Goal: Information Seeking & Learning: Learn about a topic

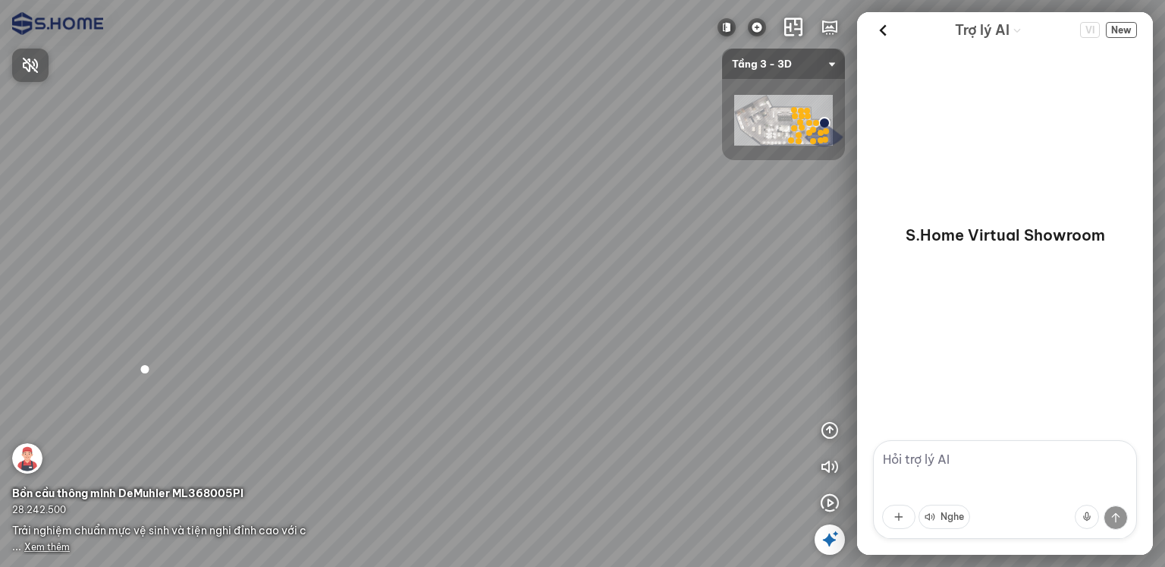
drag, startPoint x: 379, startPoint y: 356, endPoint x: 325, endPoint y: 371, distance: 56.0
click at [325, 371] on div at bounding box center [582, 283] width 1165 height 567
drag, startPoint x: 320, startPoint y: 306, endPoint x: 454, endPoint y: 360, distance: 144.0
click at [454, 360] on div at bounding box center [582, 283] width 1165 height 567
drag, startPoint x: 370, startPoint y: 374, endPoint x: 422, endPoint y: 267, distance: 118.8
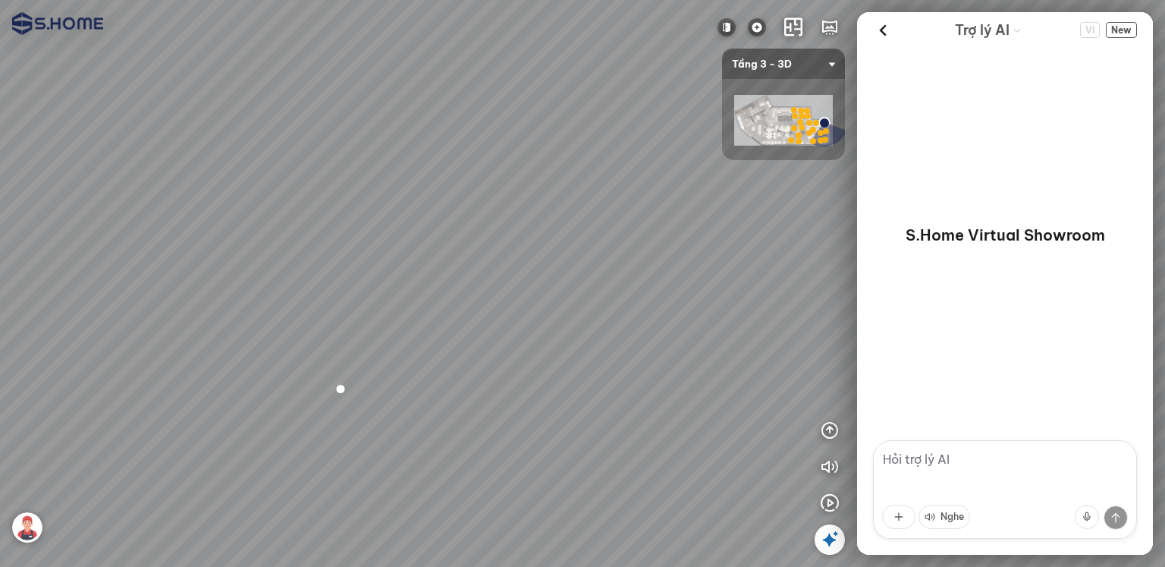
click at [422, 267] on div at bounding box center [582, 283] width 1165 height 567
drag, startPoint x: 317, startPoint y: 350, endPoint x: 611, endPoint y: 303, distance: 297.2
click at [613, 301] on div at bounding box center [582, 283] width 1165 height 567
drag, startPoint x: 464, startPoint y: 323, endPoint x: 442, endPoint y: 401, distance: 81.2
click at [442, 401] on div at bounding box center [582, 283] width 1165 height 567
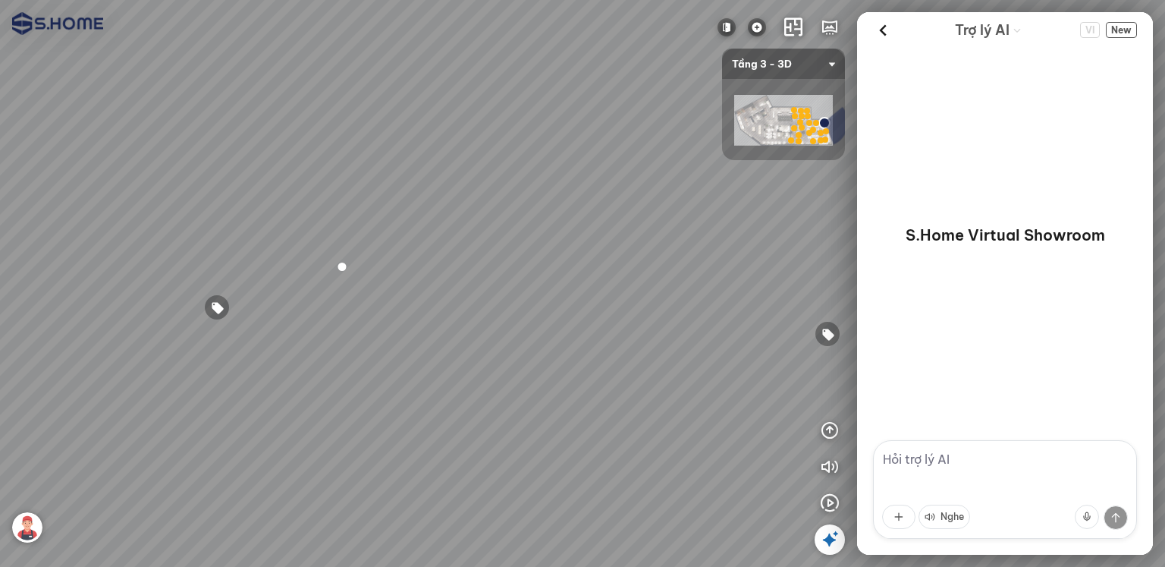
drag, startPoint x: 413, startPoint y: 357, endPoint x: 552, endPoint y: 359, distance: 138.9
click at [552, 359] on div at bounding box center [582, 283] width 1165 height 567
click at [600, 335] on div at bounding box center [582, 283] width 1165 height 567
click at [600, 379] on div at bounding box center [582, 283] width 1165 height 567
drag, startPoint x: 637, startPoint y: 354, endPoint x: 568, endPoint y: 359, distance: 69.2
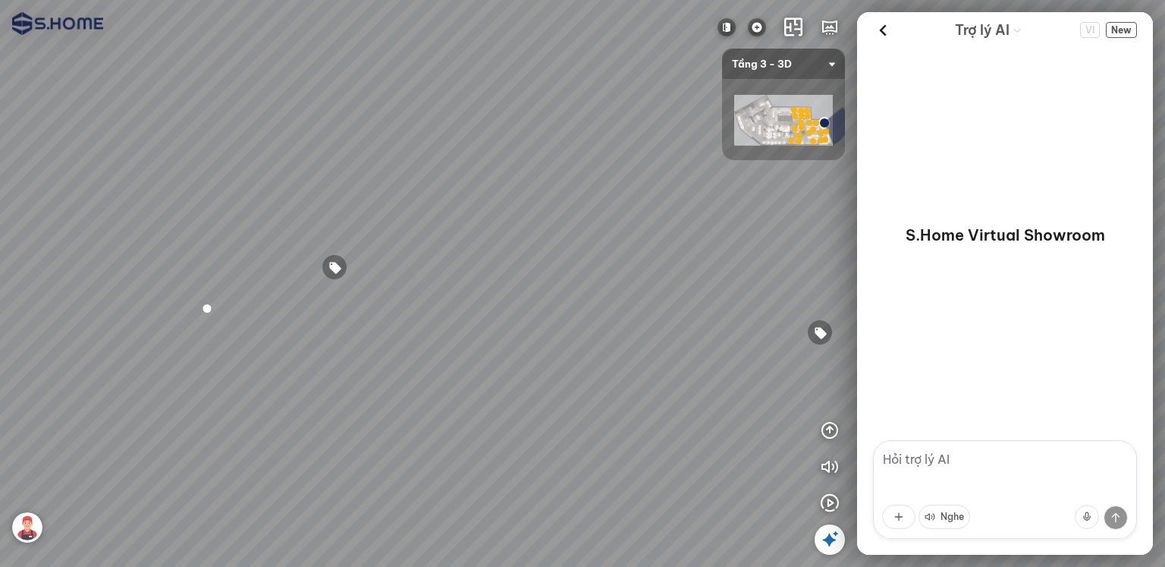
click at [571, 357] on div at bounding box center [582, 283] width 1165 height 567
click at [914, 463] on textarea at bounding box center [1005, 489] width 264 height 99
type textarea "thiết bị giá rẻ nhất"
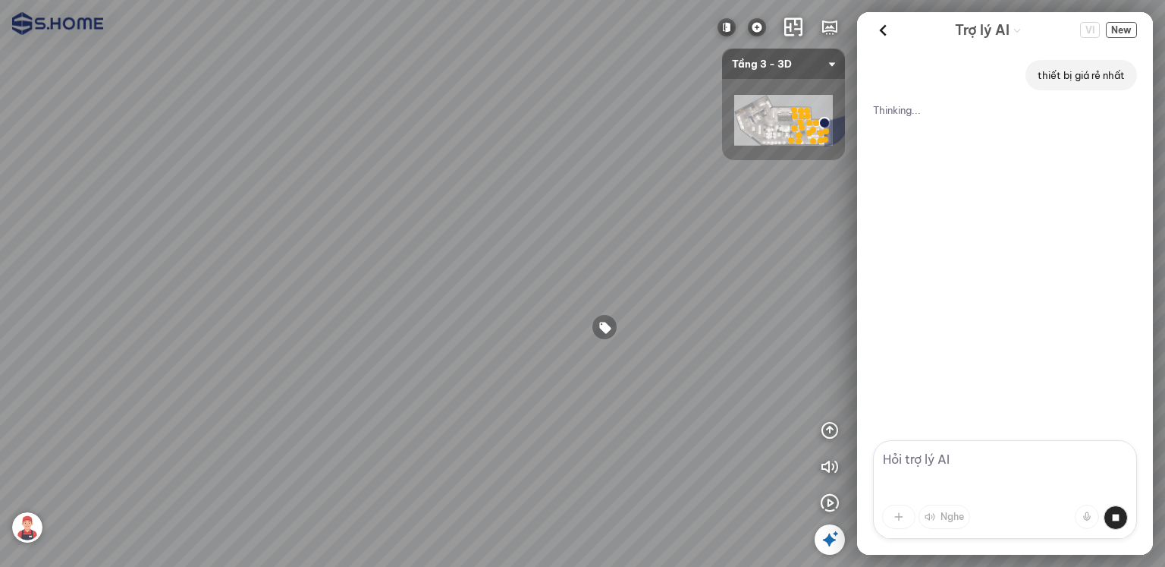
drag, startPoint x: 637, startPoint y: 380, endPoint x: 408, endPoint y: 398, distance: 229.9
click at [408, 398] on div at bounding box center [582, 283] width 1165 height 567
drag, startPoint x: 420, startPoint y: 413, endPoint x: 386, endPoint y: 456, distance: 54.0
click at [386, 456] on div at bounding box center [582, 283] width 1165 height 567
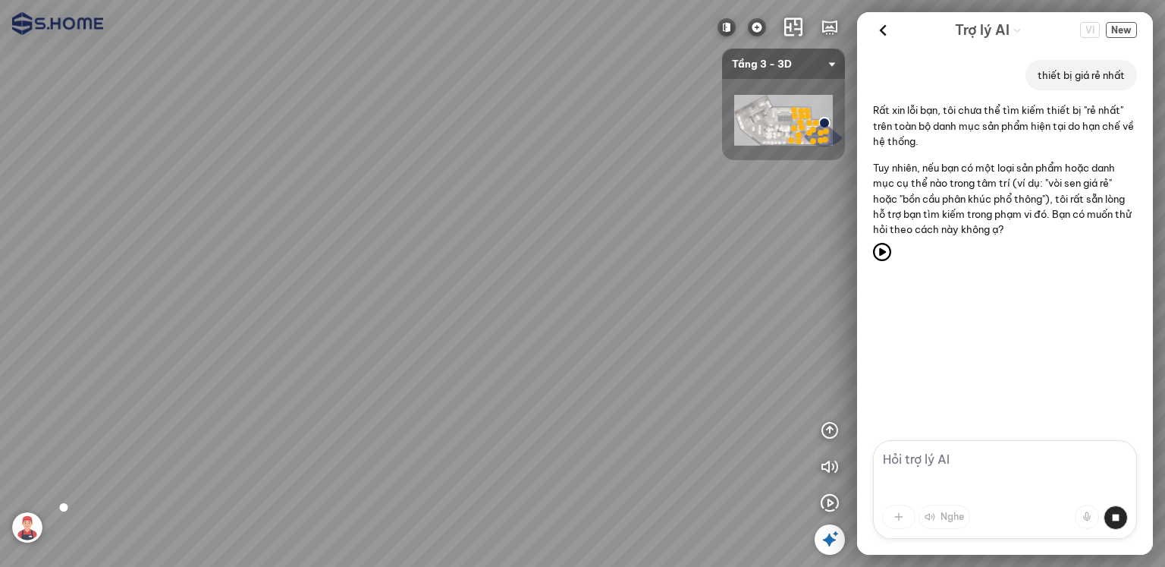
drag, startPoint x: 267, startPoint y: 435, endPoint x: 355, endPoint y: 374, distance: 107.3
click at [355, 374] on div at bounding box center [582, 283] width 1165 height 567
click at [352, 389] on div at bounding box center [582, 283] width 1165 height 567
click at [166, 309] on div at bounding box center [582, 283] width 1165 height 567
click at [140, 348] on div at bounding box center [582, 283] width 1165 height 567
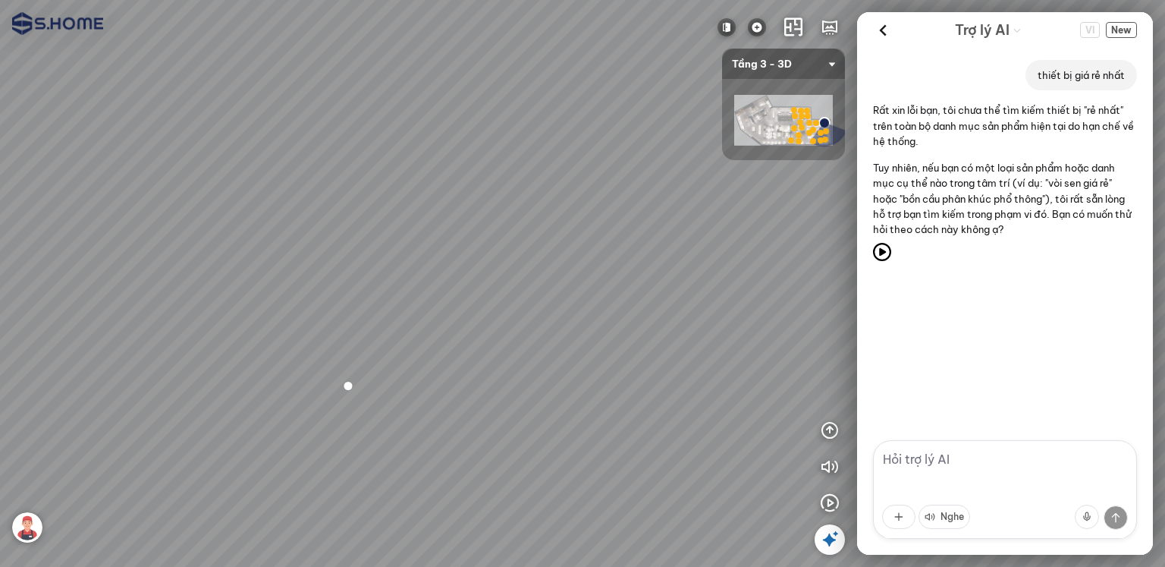
drag, startPoint x: 244, startPoint y: 344, endPoint x: 280, endPoint y: 348, distance: 36.7
click at [280, 348] on div at bounding box center [582, 283] width 1165 height 567
drag, startPoint x: 200, startPoint y: 365, endPoint x: 218, endPoint y: 392, distance: 32.8
click at [218, 391] on div at bounding box center [582, 283] width 1165 height 567
drag, startPoint x: 193, startPoint y: 401, endPoint x: 250, endPoint y: 382, distance: 59.3
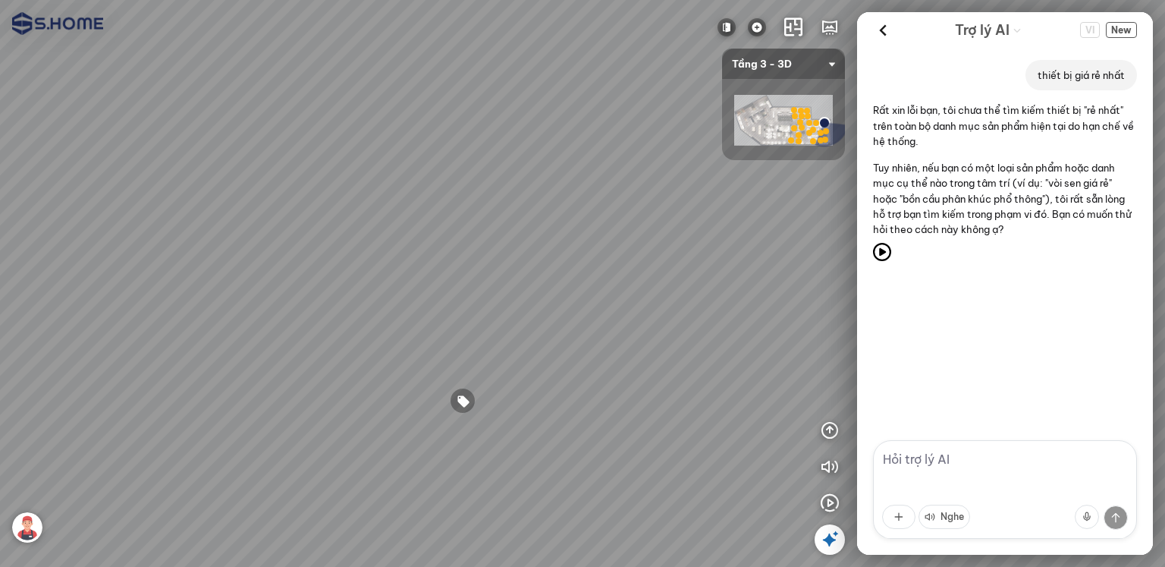
click at [250, 382] on div at bounding box center [582, 283] width 1165 height 567
click at [175, 400] on div at bounding box center [582, 283] width 1165 height 567
click at [196, 530] on div at bounding box center [582, 283] width 1165 height 567
drag, startPoint x: 348, startPoint y: 462, endPoint x: 285, endPoint y: 359, distance: 120.9
click at [285, 359] on div at bounding box center [582, 283] width 1165 height 567
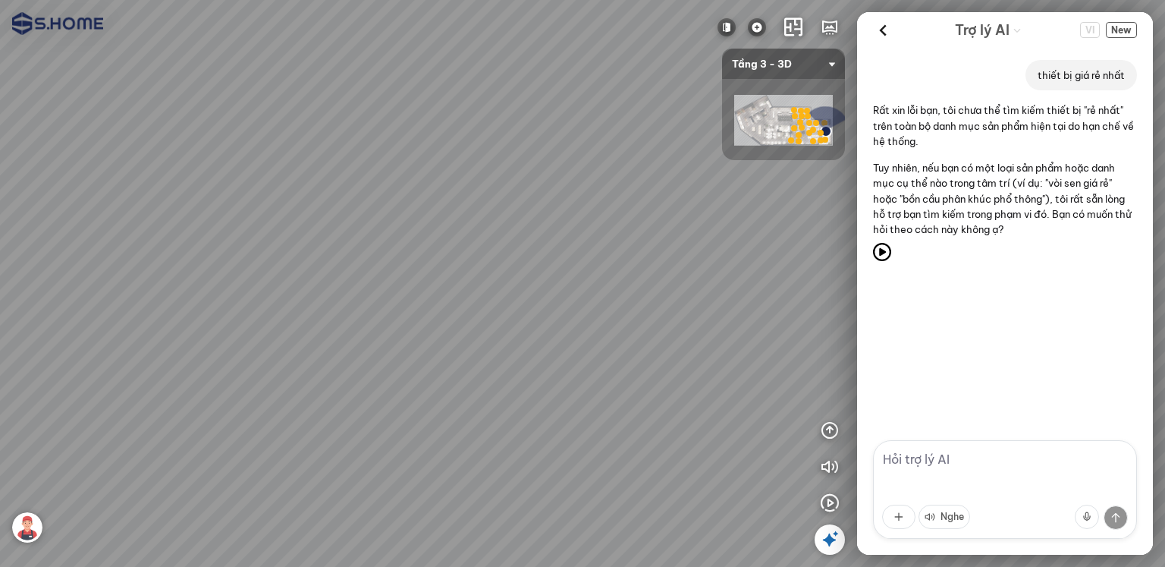
drag, startPoint x: 337, startPoint y: 464, endPoint x: 171, endPoint y: 447, distance: 167.1
click at [171, 447] on div at bounding box center [582, 283] width 1165 height 567
drag, startPoint x: 258, startPoint y: 477, endPoint x: 241, endPoint y: 369, distance: 109.0
click at [252, 405] on div at bounding box center [582, 283] width 1165 height 567
drag, startPoint x: 234, startPoint y: 443, endPoint x: 300, endPoint y: 450, distance: 66.4
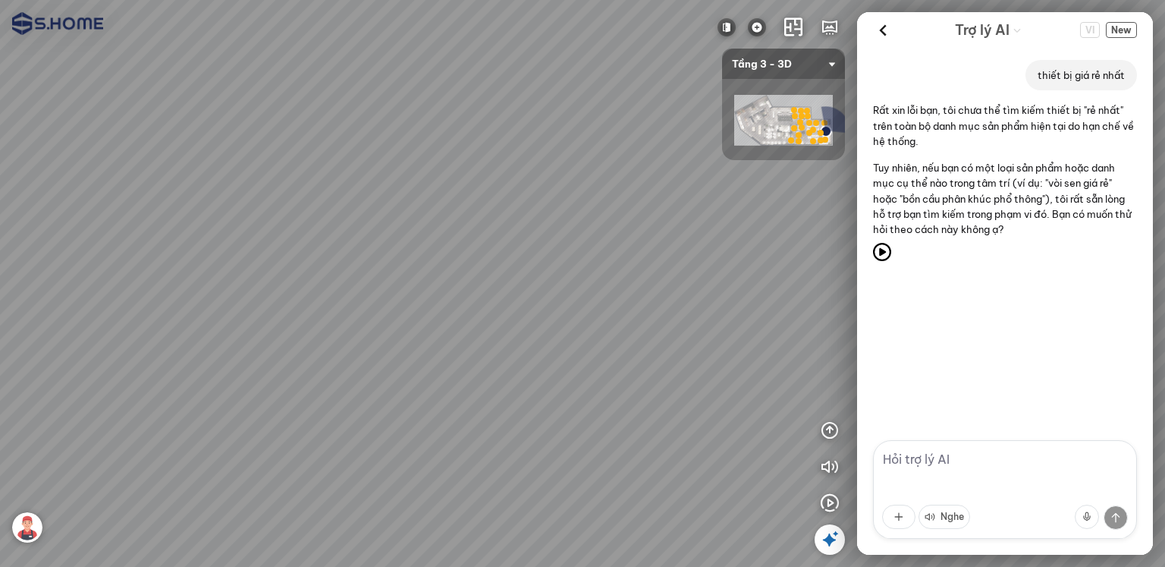
click at [300, 450] on div at bounding box center [582, 283] width 1165 height 567
drag, startPoint x: 598, startPoint y: 338, endPoint x: 646, endPoint y: 359, distance: 53.0
click at [646, 359] on div at bounding box center [582, 283] width 1165 height 567
click at [516, 340] on div at bounding box center [582, 283] width 1165 height 567
drag, startPoint x: 706, startPoint y: 167, endPoint x: 687, endPoint y: 143, distance: 30.2
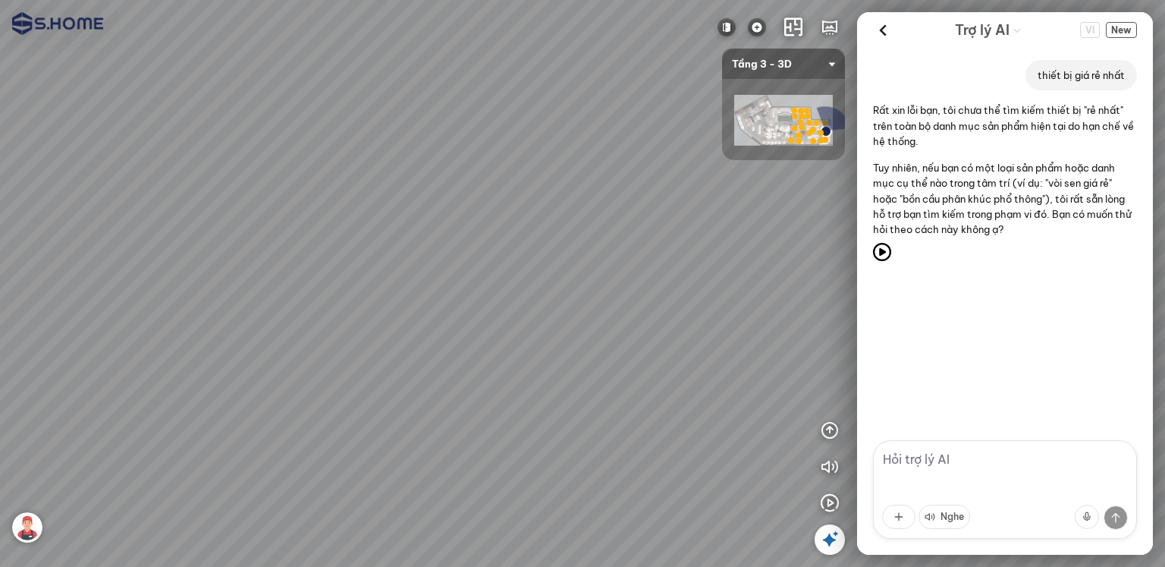
click at [687, 143] on div at bounding box center [582, 283] width 1165 height 567
drag, startPoint x: 659, startPoint y: 333, endPoint x: 646, endPoint y: 333, distance: 12.1
click at [646, 333] on div at bounding box center [582, 283] width 1165 height 567
click at [761, 113] on img at bounding box center [783, 120] width 99 height 51
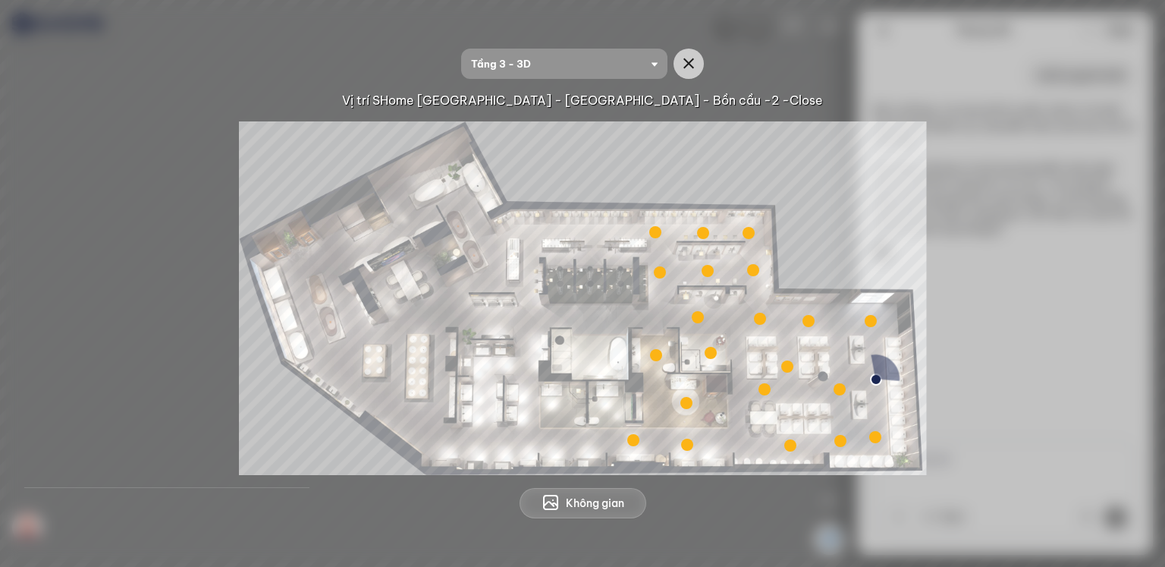
click at [683, 442] on div at bounding box center [687, 445] width 12 height 12
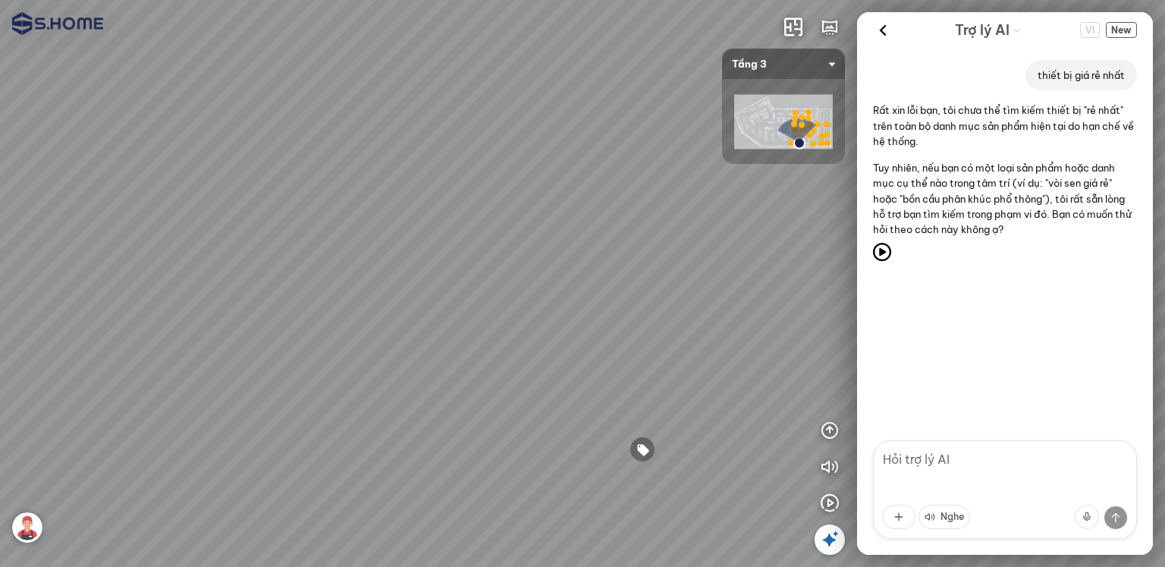
drag, startPoint x: 419, startPoint y: 416, endPoint x: 715, endPoint y: 391, distance: 297.6
click at [715, 391] on div at bounding box center [582, 283] width 1165 height 567
drag, startPoint x: 476, startPoint y: 392, endPoint x: 640, endPoint y: 392, distance: 164.6
click at [640, 392] on div at bounding box center [582, 283] width 1165 height 567
drag, startPoint x: 501, startPoint y: 398, endPoint x: 649, endPoint y: 399, distance: 148.7
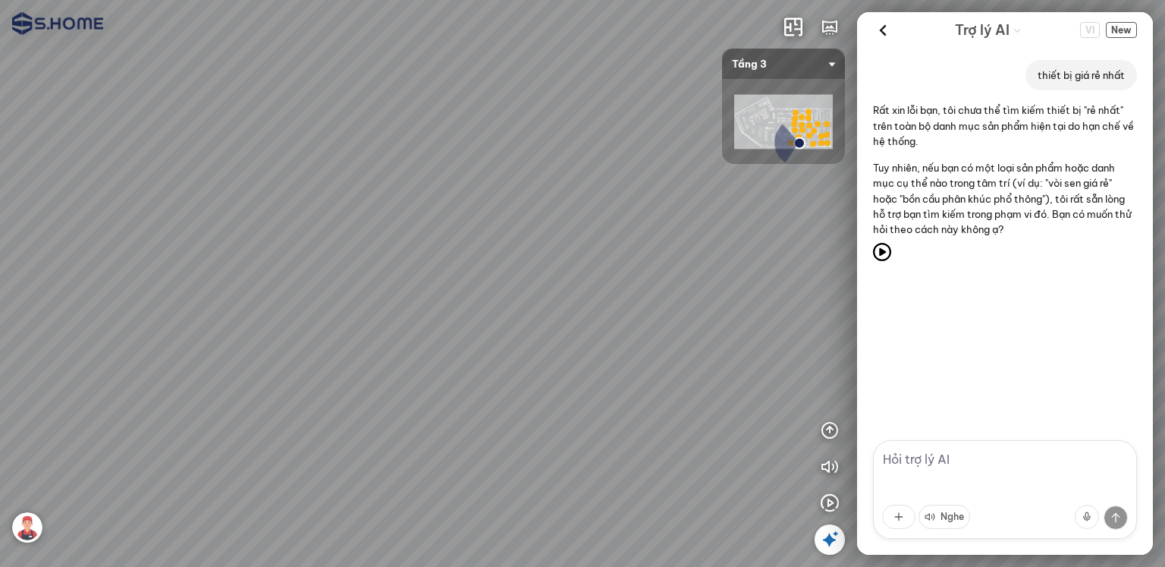
click at [649, 398] on div at bounding box center [582, 283] width 1165 height 567
drag, startPoint x: 513, startPoint y: 401, endPoint x: 782, endPoint y: 363, distance: 272.0
click at [782, 363] on div at bounding box center [582, 283] width 1165 height 567
drag, startPoint x: 634, startPoint y: 383, endPoint x: 625, endPoint y: 329, distance: 54.6
click at [625, 329] on div at bounding box center [582, 283] width 1165 height 567
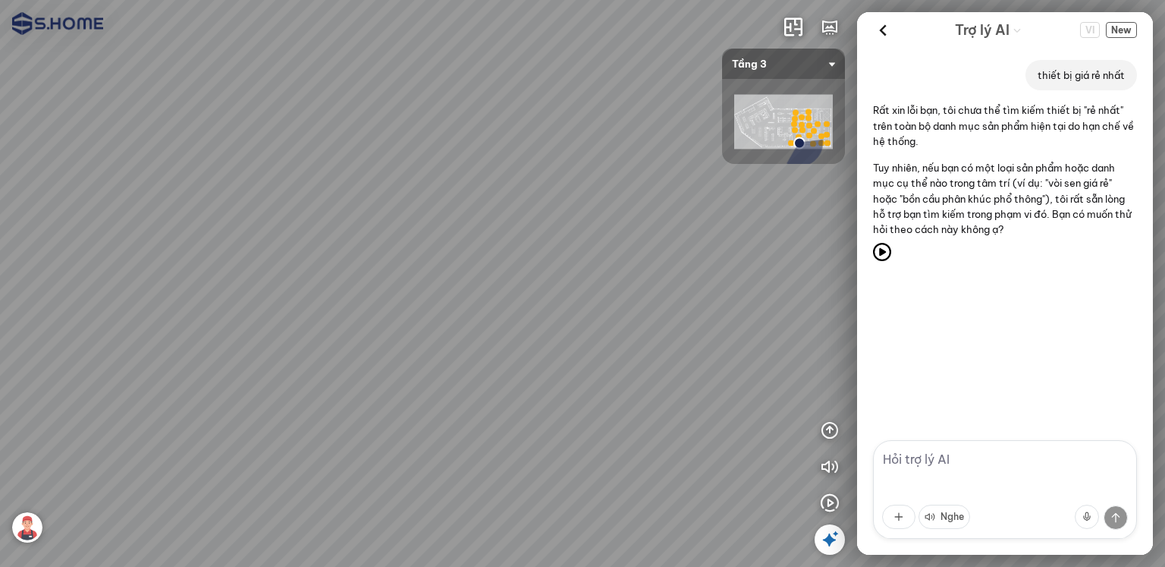
click at [628, 307] on div at bounding box center [582, 283] width 1165 height 567
drag, startPoint x: 595, startPoint y: 365, endPoint x: 599, endPoint y: 377, distance: 12.7
click at [625, 373] on div at bounding box center [582, 283] width 1165 height 567
drag, startPoint x: 637, startPoint y: 344, endPoint x: 706, endPoint y: 344, distance: 69.0
click at [706, 344] on div at bounding box center [582, 283] width 1165 height 567
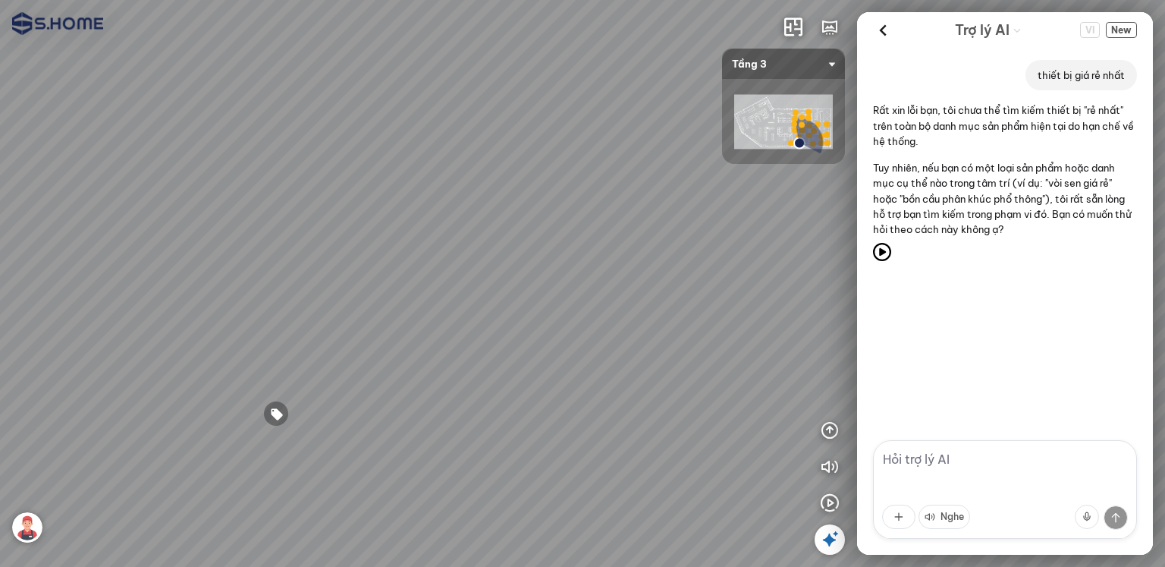
click at [575, 346] on div at bounding box center [582, 283] width 1165 height 567
click at [505, 362] on div at bounding box center [582, 283] width 1165 height 567
click at [576, 329] on div at bounding box center [572, 326] width 26 height 26
click at [399, 320] on div at bounding box center [398, 323] width 26 height 26
click at [46, 549] on span "Xem thêm" at bounding box center [47, 546] width 46 height 11
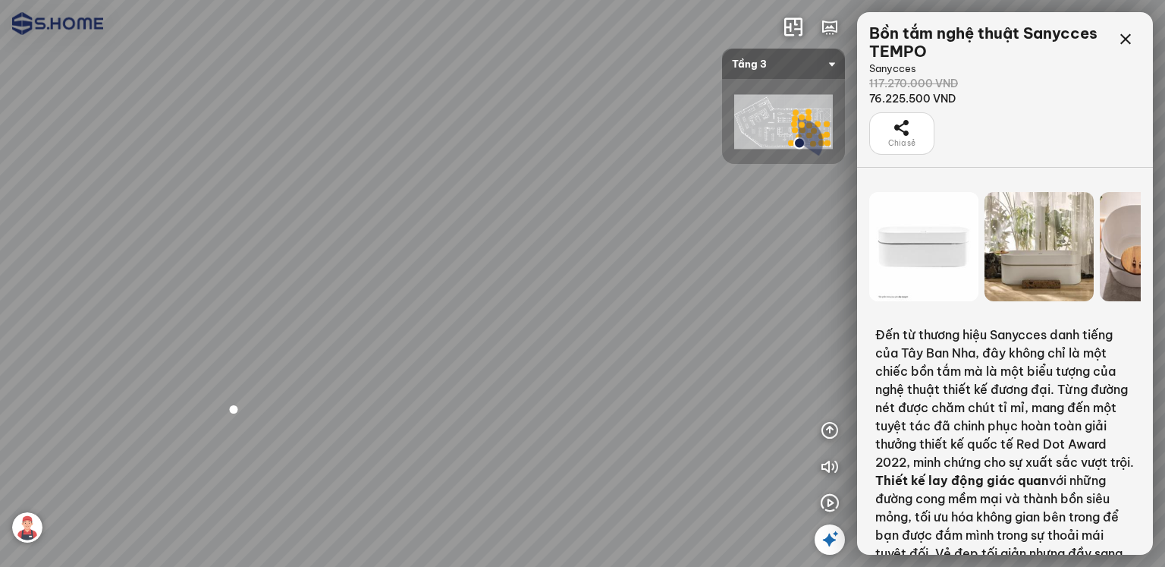
scroll to position [152, 0]
click at [1050, 268] on div at bounding box center [1039, 246] width 109 height 109
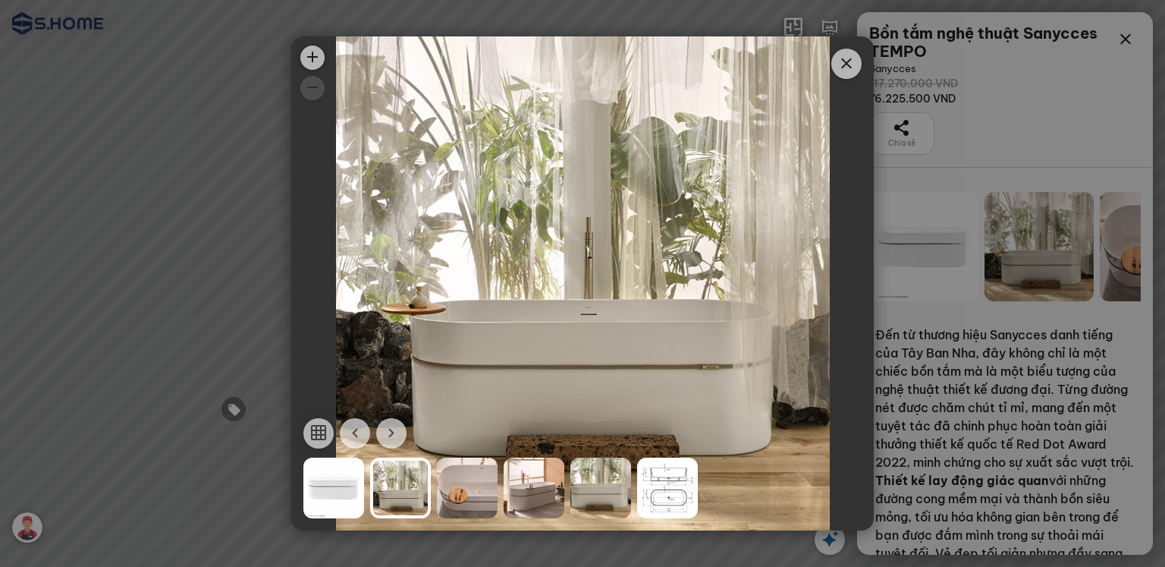
drag, startPoint x: 454, startPoint y: 511, endPoint x: 465, endPoint y: 504, distance: 12.6
click at [454, 511] on div at bounding box center [467, 488] width 61 height 61
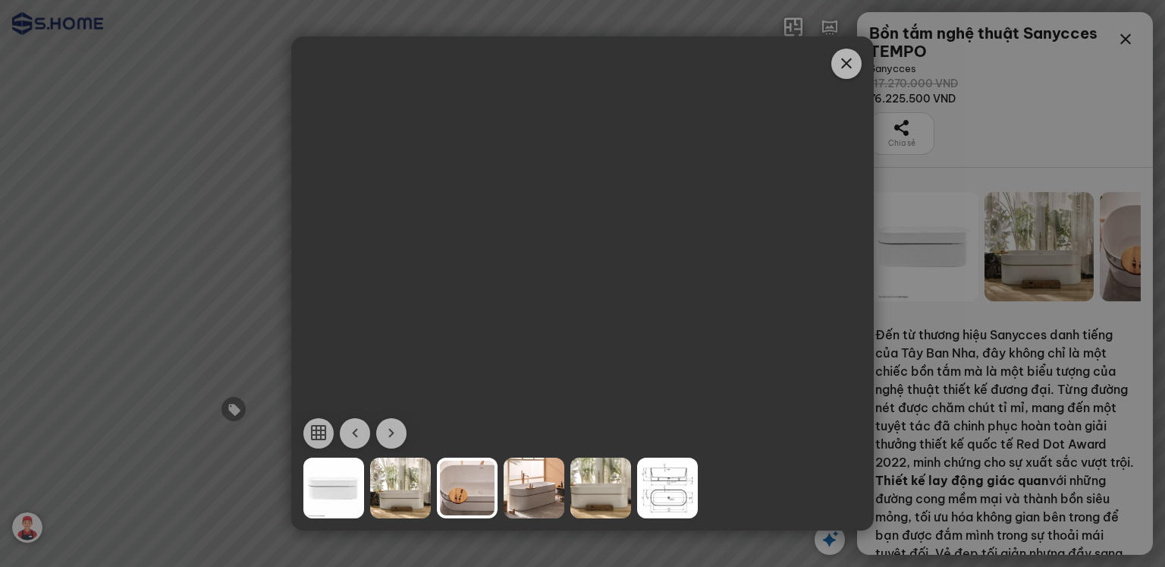
click at [658, 491] on div at bounding box center [667, 488] width 61 height 61
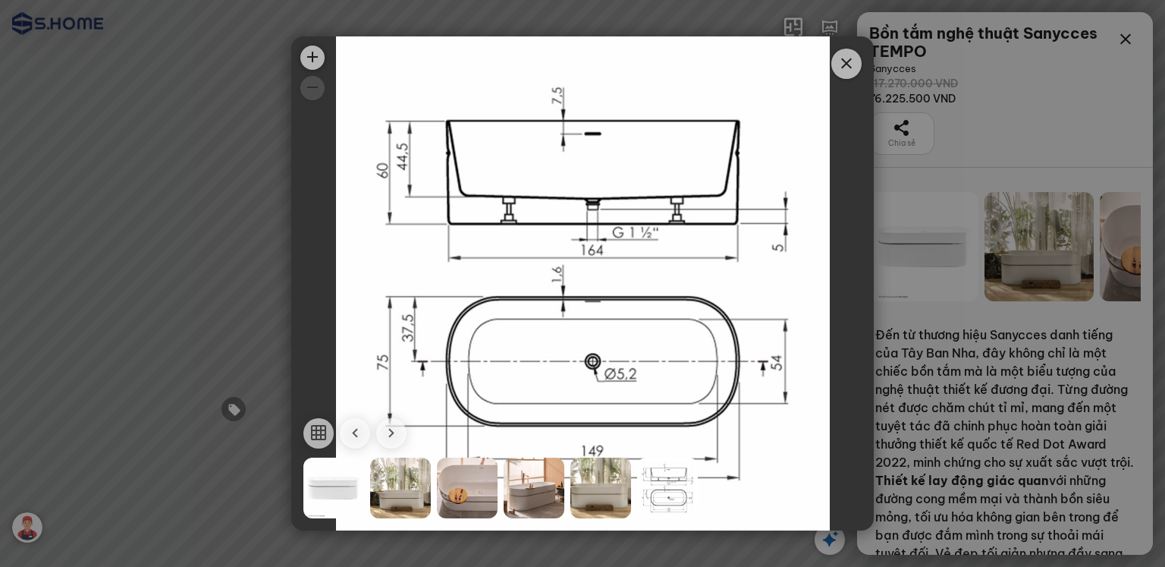
click at [850, 68] on icon "Close" at bounding box center [847, 64] width 18 height 18
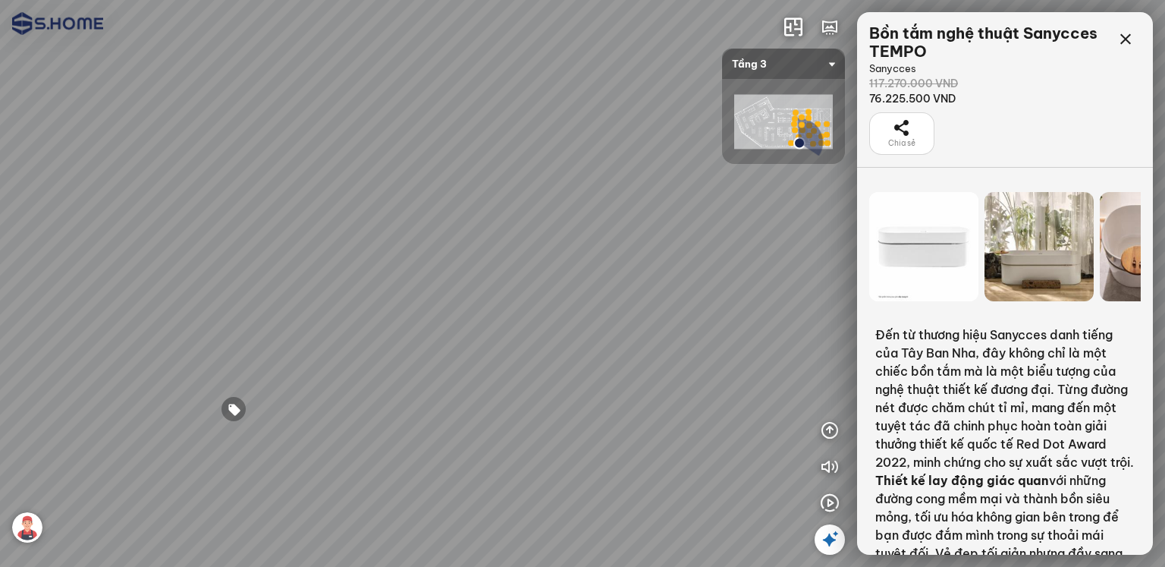
click at [17, 525] on img at bounding box center [27, 527] width 30 height 30
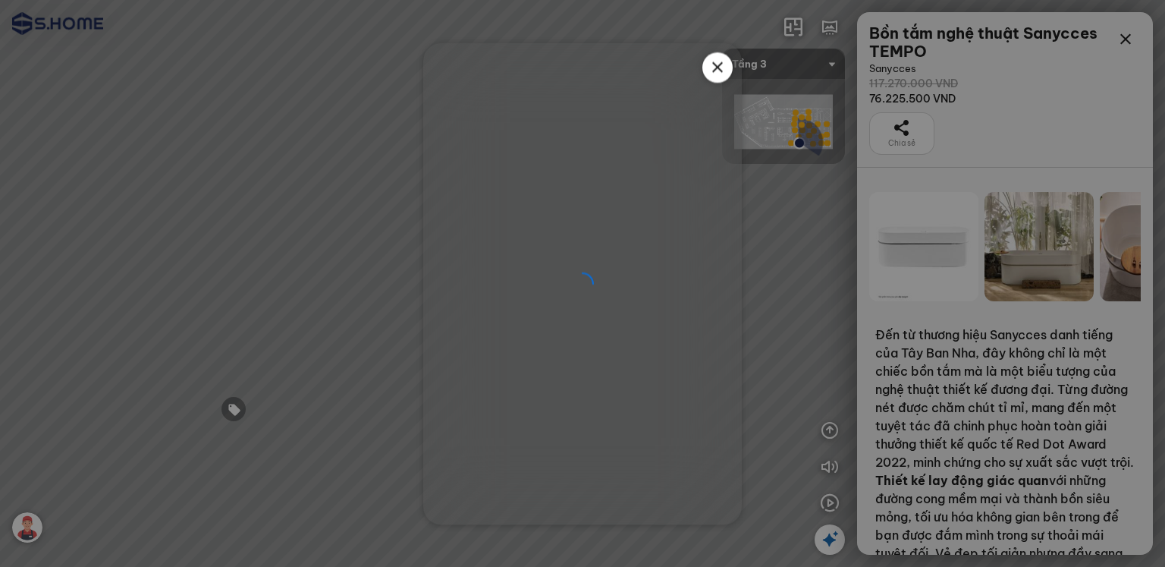
click at [712, 71] on icon at bounding box center [718, 67] width 18 height 18
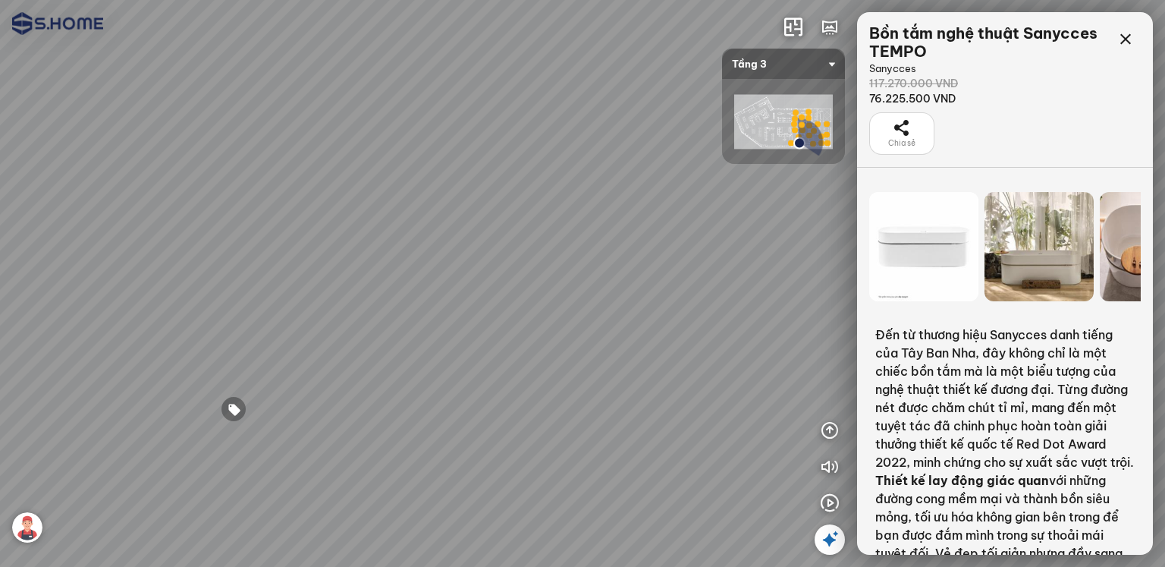
scroll to position [76, 0]
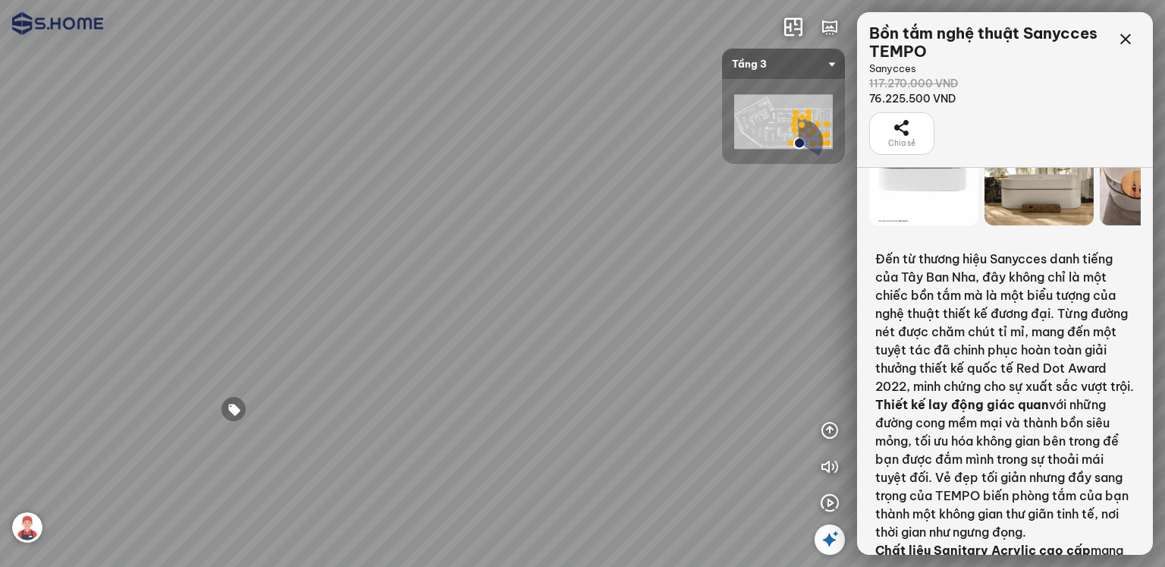
click at [838, 542] on icon at bounding box center [830, 539] width 18 height 18
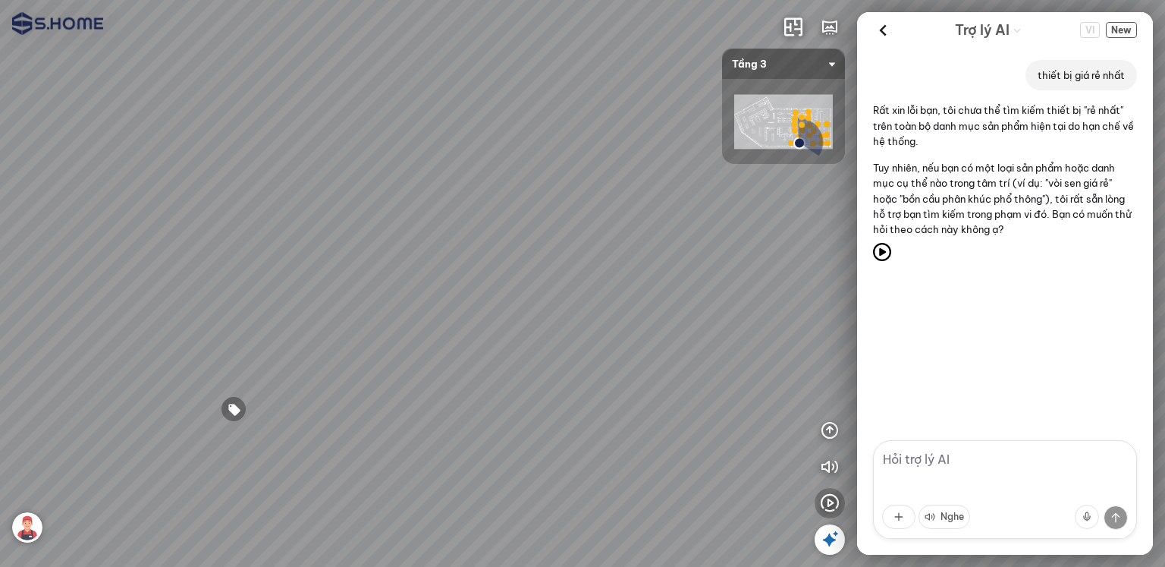
click at [829, 498] on icon "button" at bounding box center [830, 503] width 18 height 18
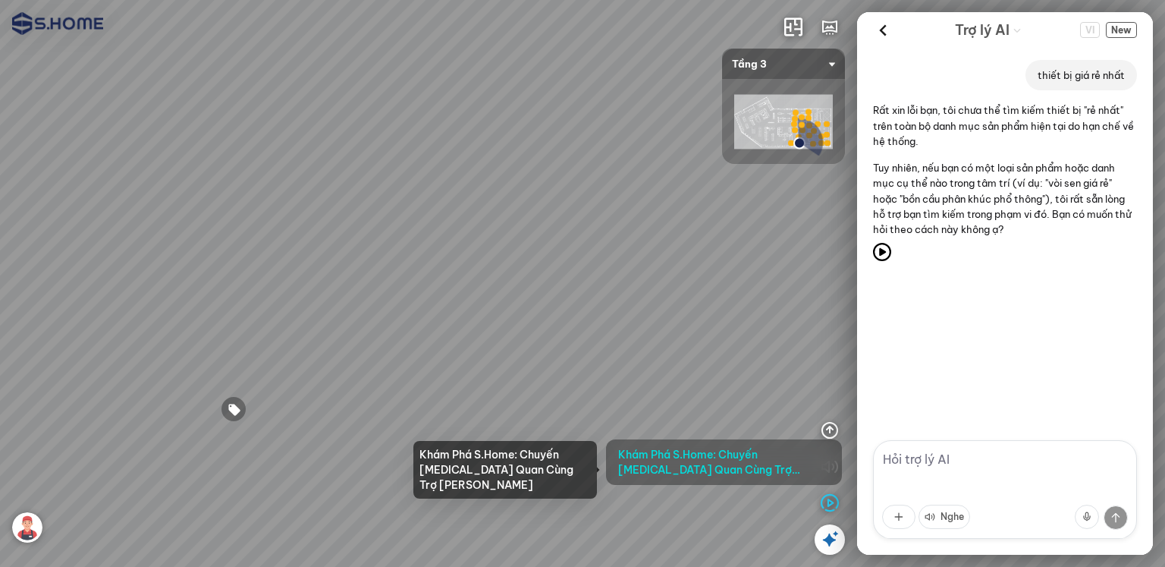
click at [713, 459] on span "Khám Phá S.Home: Chuyến [MEDICAL_DATA] Quan Cùng Trợ [PERSON_NAME]" at bounding box center [724, 462] width 212 height 30
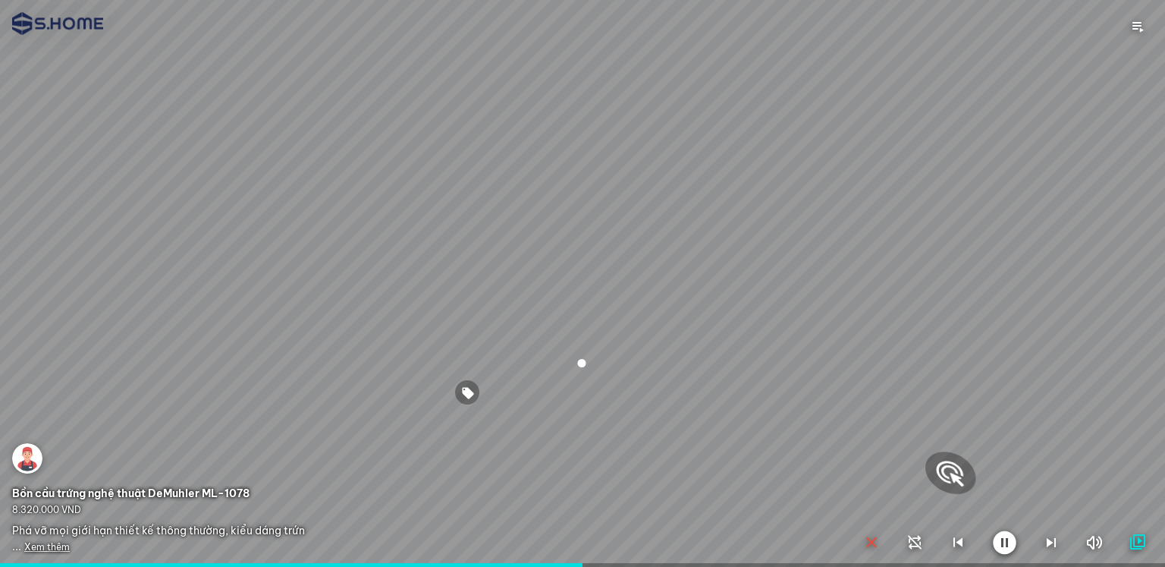
click at [1005, 542] on icon "button" at bounding box center [1005, 542] width 24 height 24
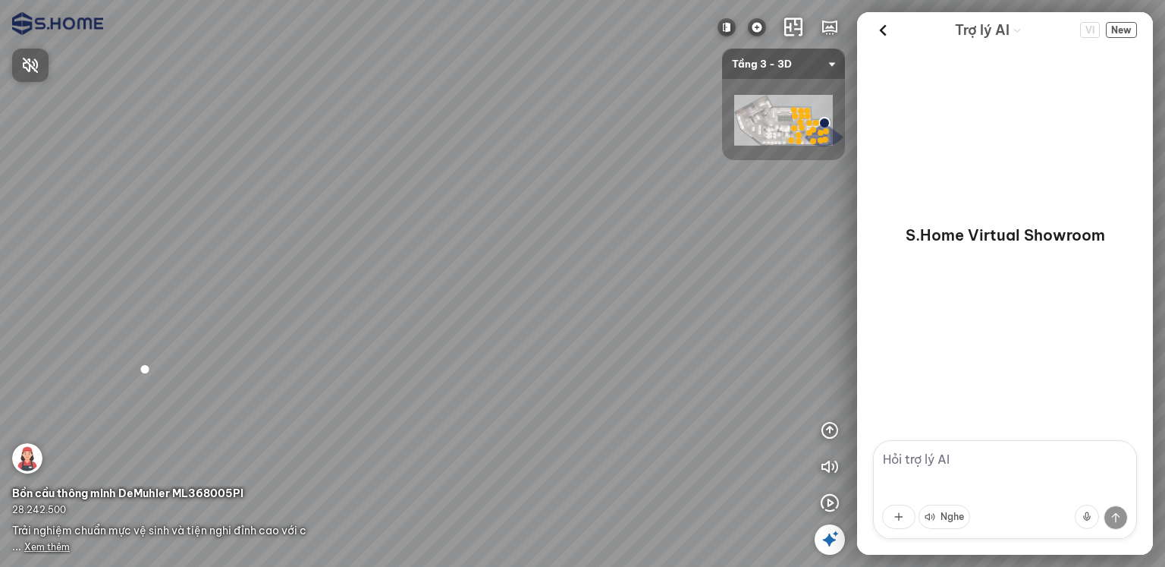
click at [137, 375] on div at bounding box center [582, 283] width 1165 height 567
click at [146, 368] on div at bounding box center [145, 369] width 26 height 26
drag, startPoint x: 132, startPoint y: 470, endPoint x: 316, endPoint y: 395, distance: 199.1
click at [316, 395] on div at bounding box center [582, 283] width 1165 height 567
drag, startPoint x: 303, startPoint y: 410, endPoint x: 393, endPoint y: 446, distance: 96.4
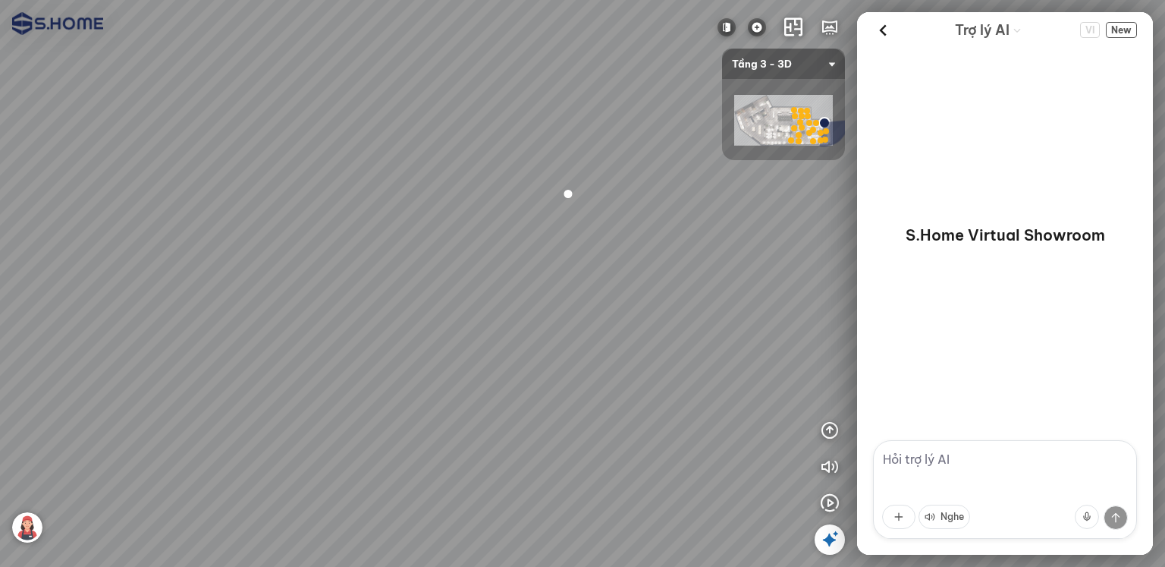
click at [393, 446] on div at bounding box center [582, 283] width 1165 height 567
click at [85, 214] on div at bounding box center [85, 212] width 26 height 26
click at [30, 459] on img at bounding box center [27, 458] width 30 height 30
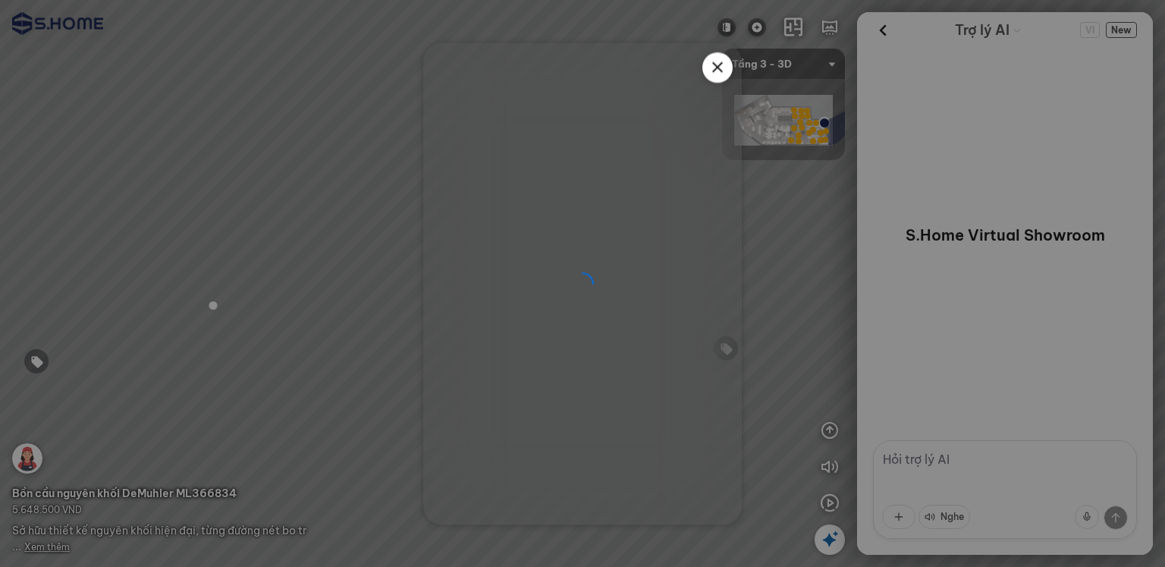
click at [720, 58] on icon at bounding box center [718, 67] width 18 height 18
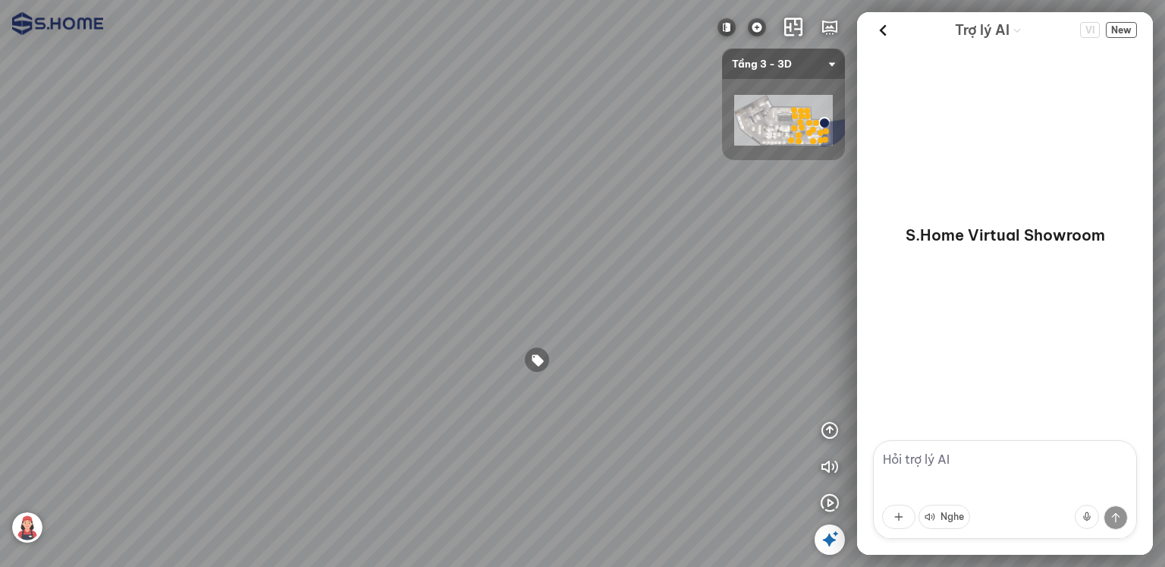
drag, startPoint x: 508, startPoint y: 356, endPoint x: 398, endPoint y: 369, distance: 111.5
click at [395, 370] on div at bounding box center [582, 283] width 1165 height 567
drag, startPoint x: 495, startPoint y: 423, endPoint x: 480, endPoint y: 430, distance: 16.0
click at [480, 430] on div at bounding box center [582, 283] width 1165 height 567
drag, startPoint x: 482, startPoint y: 362, endPoint x: 592, endPoint y: 338, distance: 112.5
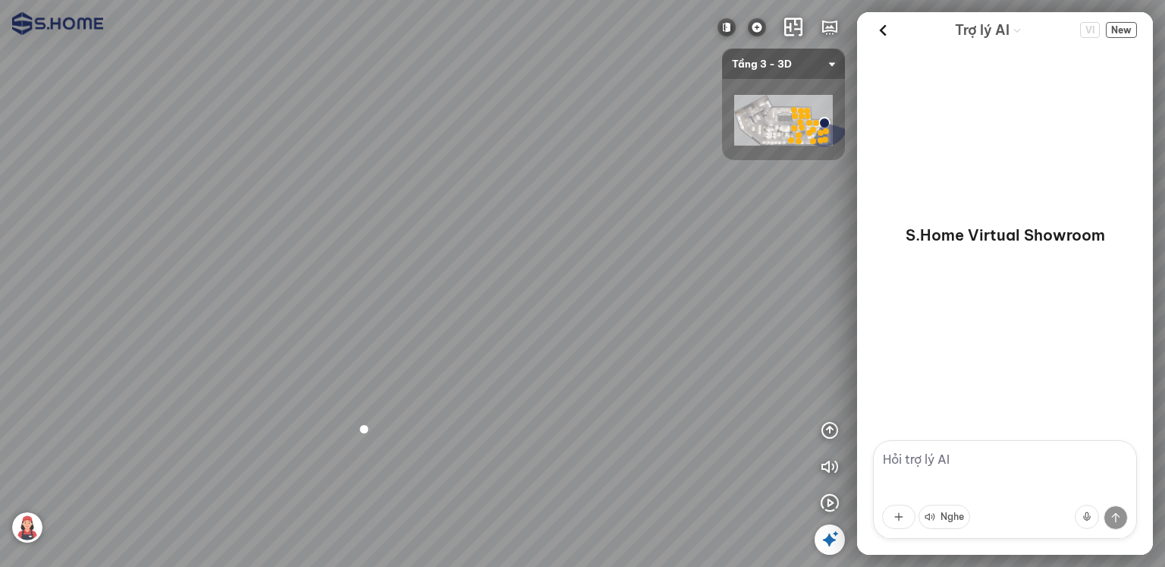
click at [592, 338] on div at bounding box center [582, 283] width 1165 height 567
drag, startPoint x: 504, startPoint y: 391, endPoint x: 660, endPoint y: 365, distance: 158.4
click at [659, 368] on div at bounding box center [582, 283] width 1165 height 567
drag, startPoint x: 544, startPoint y: 367, endPoint x: 643, endPoint y: 360, distance: 98.9
click at [643, 360] on div at bounding box center [582, 283] width 1165 height 567
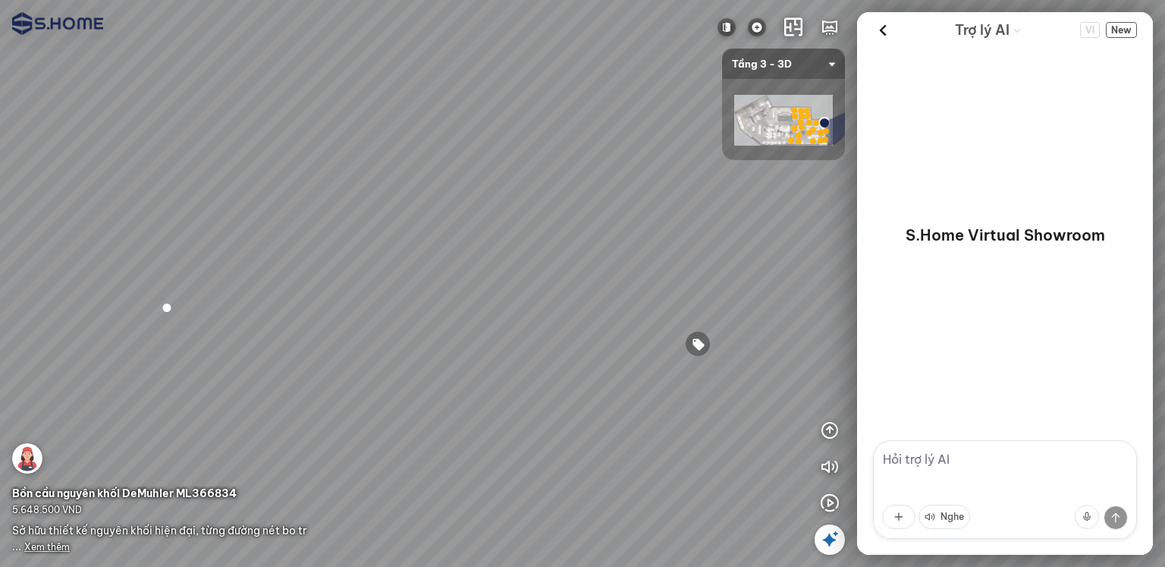
click at [478, 372] on div at bounding box center [582, 283] width 1165 height 567
click at [486, 346] on div at bounding box center [582, 283] width 1165 height 567
click at [698, 337] on div at bounding box center [698, 344] width 26 height 26
drag, startPoint x: 703, startPoint y: 373, endPoint x: 530, endPoint y: 448, distance: 189.6
click at [492, 450] on div at bounding box center [582, 283] width 1165 height 567
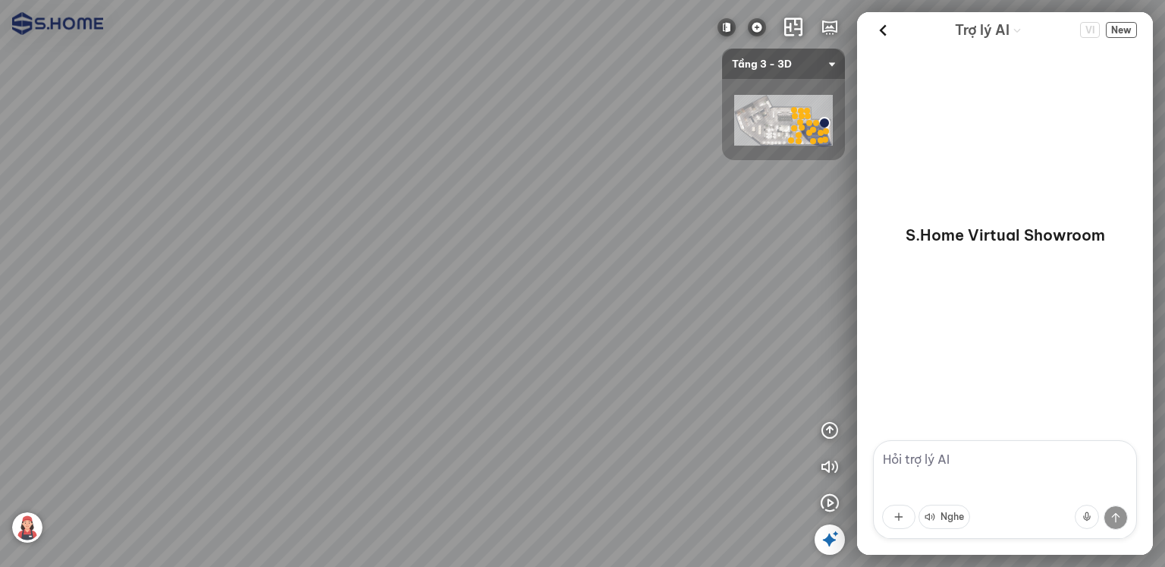
drag, startPoint x: 543, startPoint y: 417, endPoint x: 372, endPoint y: 398, distance: 172.5
click at [372, 398] on div at bounding box center [582, 283] width 1165 height 567
drag, startPoint x: 397, startPoint y: 407, endPoint x: 672, endPoint y: 330, distance: 285.9
click at [672, 330] on div at bounding box center [582, 283] width 1165 height 567
drag, startPoint x: 483, startPoint y: 356, endPoint x: 529, endPoint y: 362, distance: 46.7
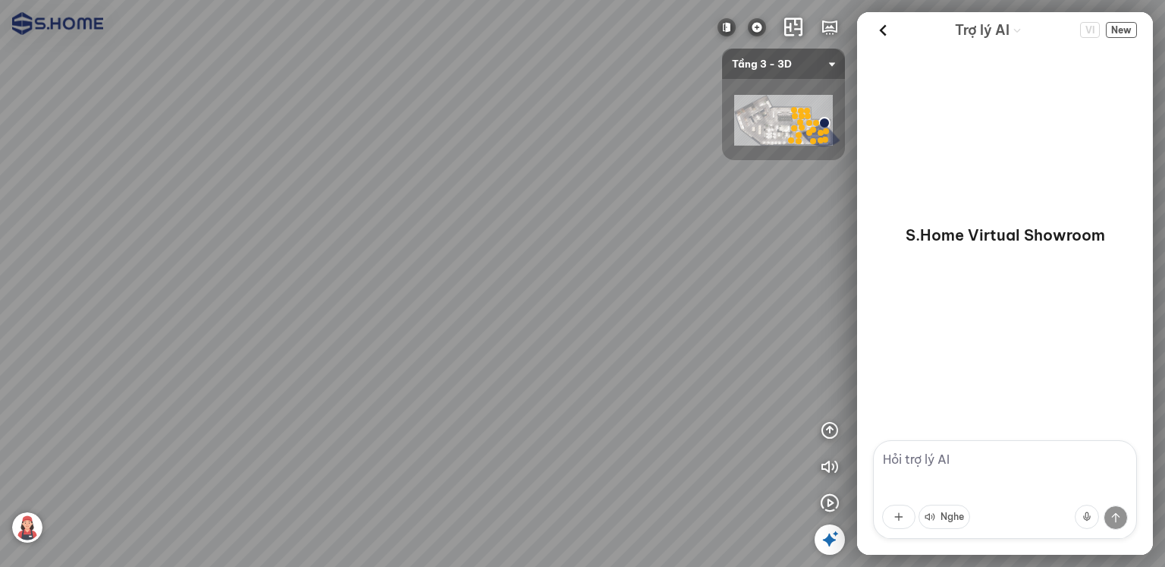
click at [529, 362] on div at bounding box center [582, 283] width 1165 height 567
drag, startPoint x: 533, startPoint y: 313, endPoint x: 428, endPoint y: 389, distance: 129.9
click at [428, 389] on div at bounding box center [582, 283] width 1165 height 567
drag, startPoint x: 461, startPoint y: 352, endPoint x: 508, endPoint y: 373, distance: 51.3
click at [508, 373] on div at bounding box center [582, 283] width 1165 height 567
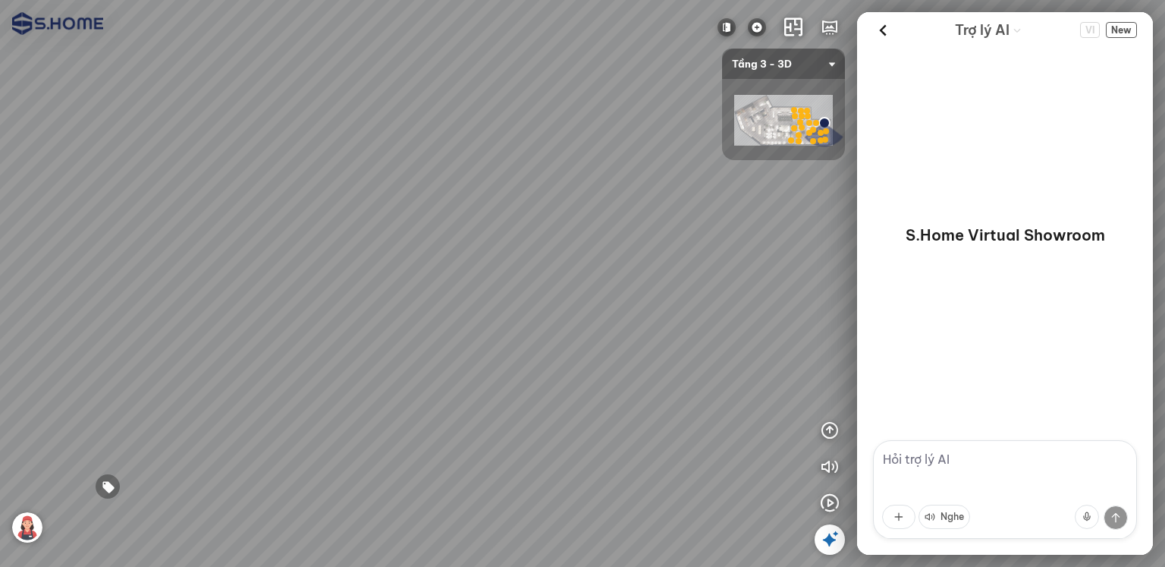
drag, startPoint x: 409, startPoint y: 373, endPoint x: 590, endPoint y: 370, distance: 181.3
click at [590, 370] on div at bounding box center [582, 283] width 1165 height 567
drag, startPoint x: 435, startPoint y: 374, endPoint x: 607, endPoint y: 374, distance: 172.2
click at [607, 374] on div at bounding box center [582, 283] width 1165 height 567
drag, startPoint x: 506, startPoint y: 377, endPoint x: 624, endPoint y: 376, distance: 118.4
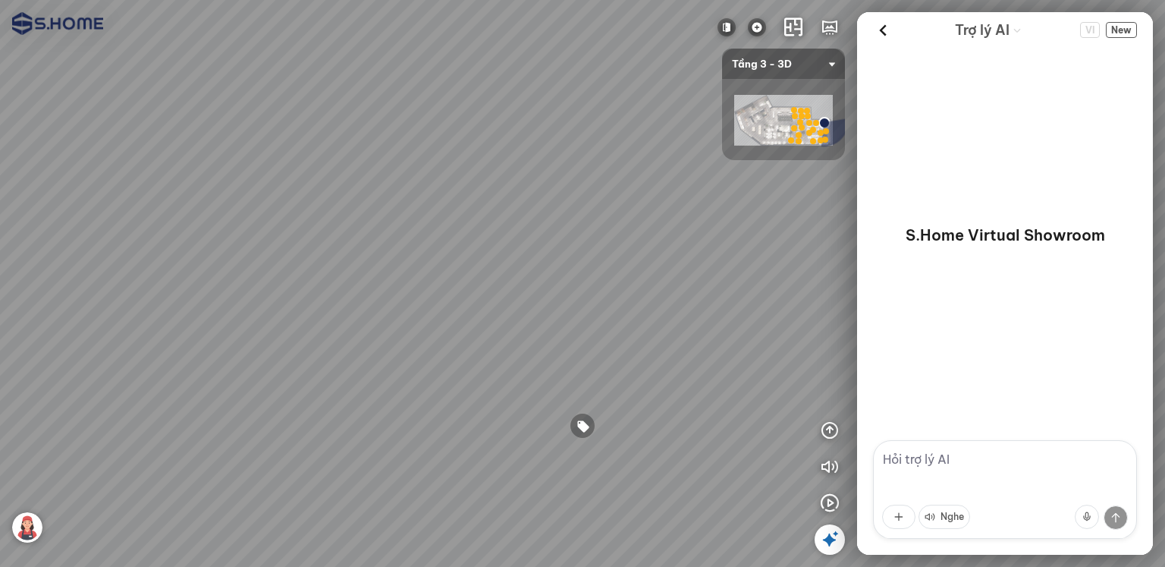
click at [624, 376] on div at bounding box center [582, 283] width 1165 height 567
